Goal: Task Accomplishment & Management: Use online tool/utility

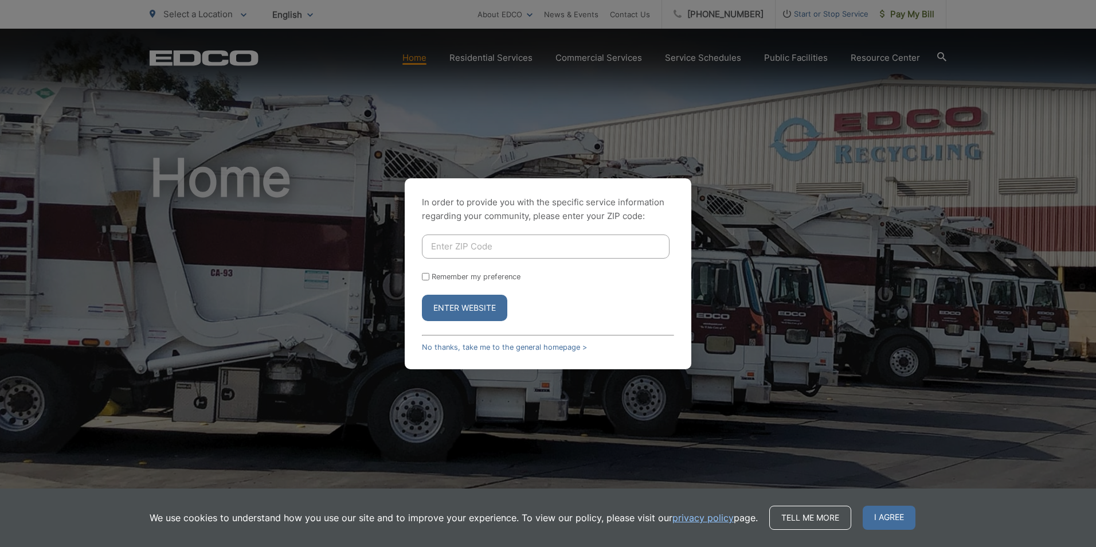
click at [483, 245] on input "Enter ZIP Code" at bounding box center [546, 246] width 248 height 24
type input "90755"
click at [468, 308] on button "Enter Website" at bounding box center [464, 308] width 85 height 26
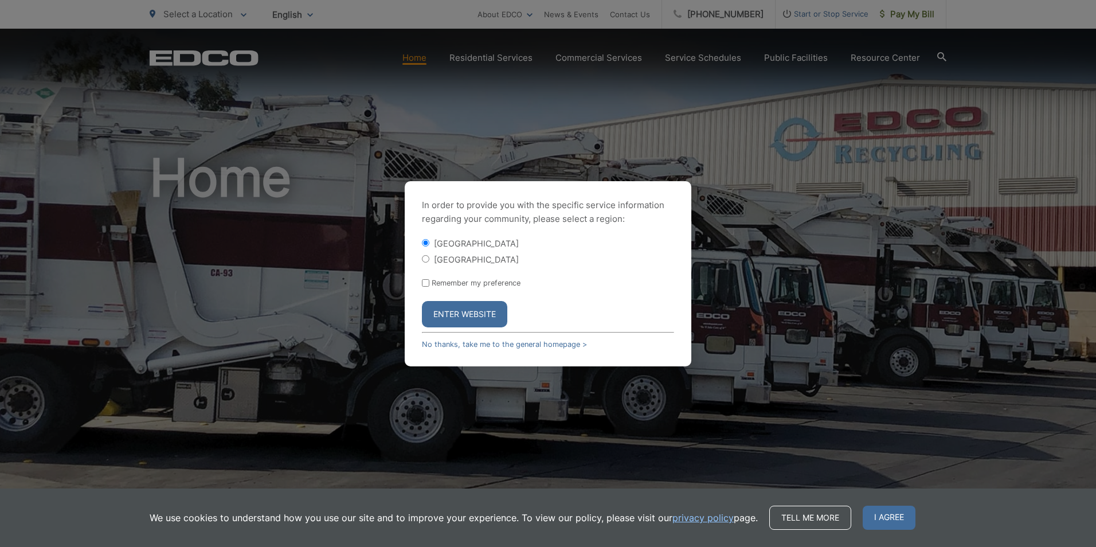
click at [431, 256] on div "[GEOGRAPHIC_DATA]" at bounding box center [548, 258] width 252 height 11
click at [425, 259] on input "[GEOGRAPHIC_DATA]" at bounding box center [425, 258] width 7 height 7
radio input "true"
click at [453, 319] on button "Enter Website" at bounding box center [464, 314] width 85 height 26
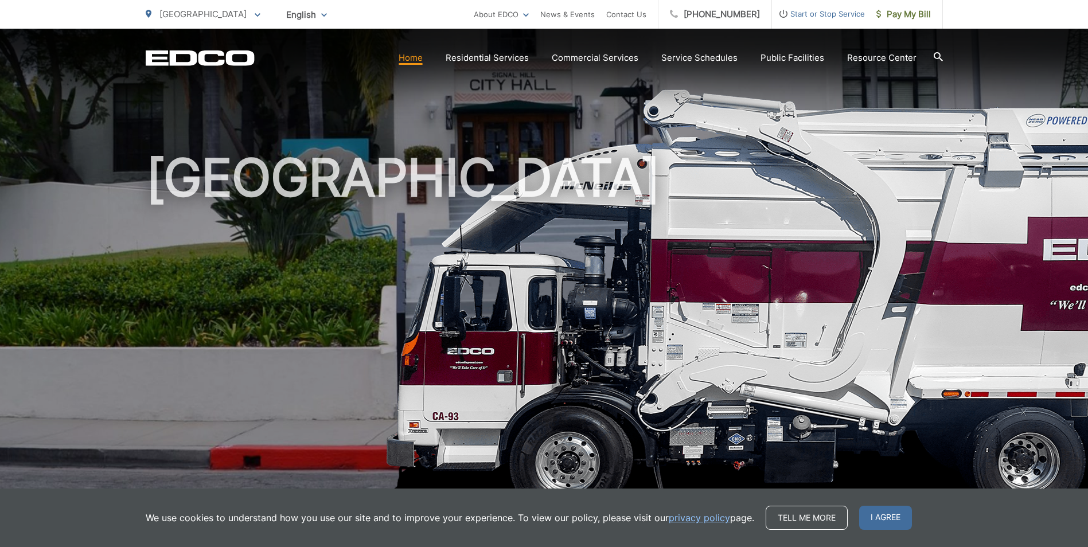
click at [896, 13] on span "Pay My Bill" at bounding box center [903, 14] width 54 height 14
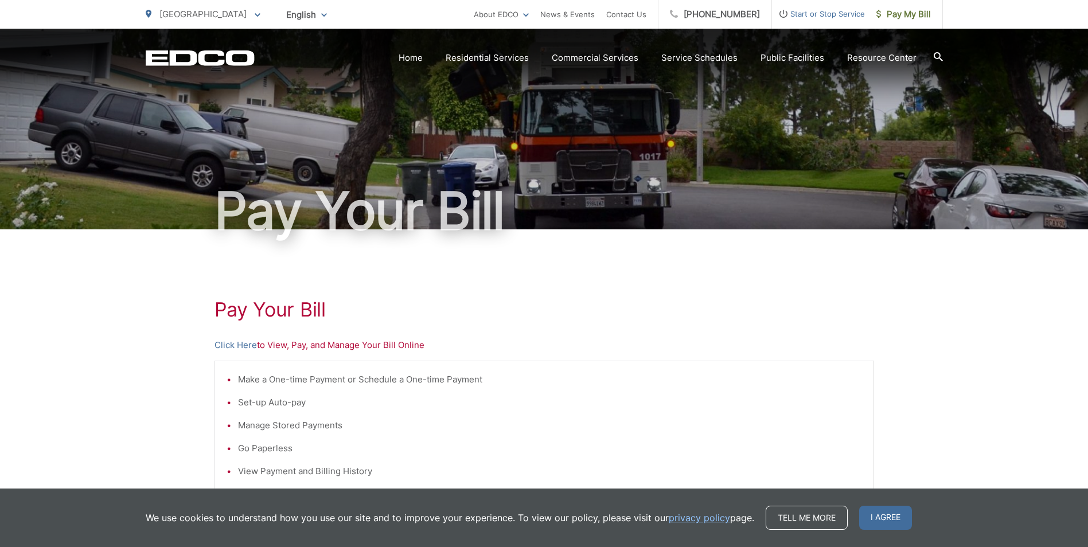
click at [240, 345] on link "Click Here" at bounding box center [235, 345] width 42 height 14
